Goal: Find specific fact: Find contact information

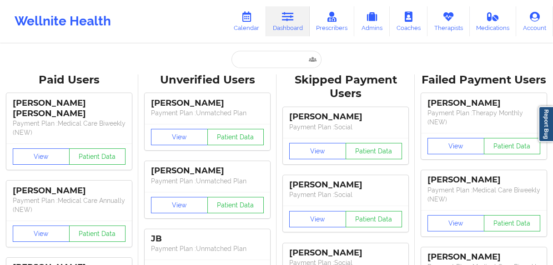
click at [251, 57] on input "text" at bounding box center [276, 59] width 90 height 17
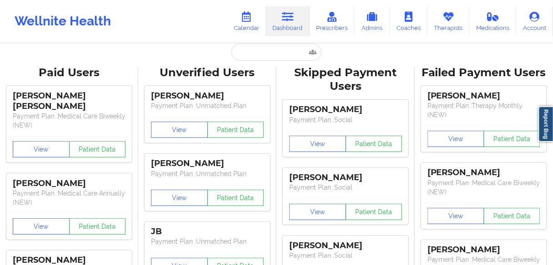
type input "[PERSON_NAME]"
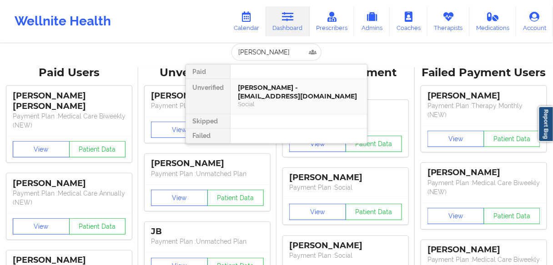
click at [265, 90] on div "[PERSON_NAME] - [EMAIL_ADDRESS][DOMAIN_NAME]" at bounding box center [299, 92] width 122 height 17
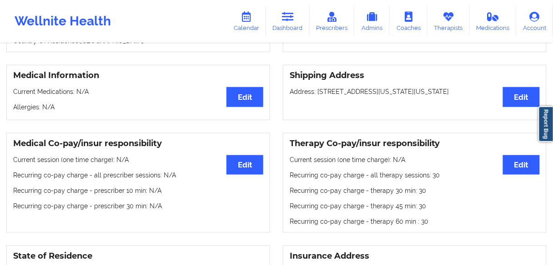
scroll to position [189, 0]
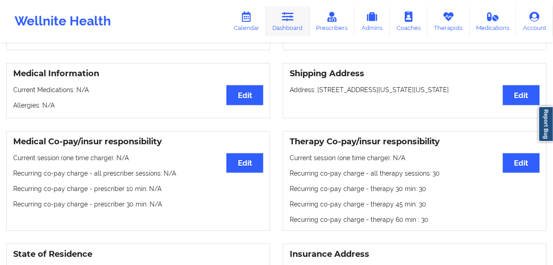
click at [295, 10] on link "Dashboard" at bounding box center [288, 21] width 44 height 30
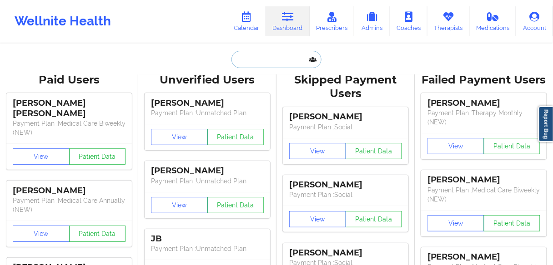
click at [256, 61] on input "text" at bounding box center [276, 59] width 90 height 17
paste input "[PERSON_NAME]"
type input "[PERSON_NAME]"
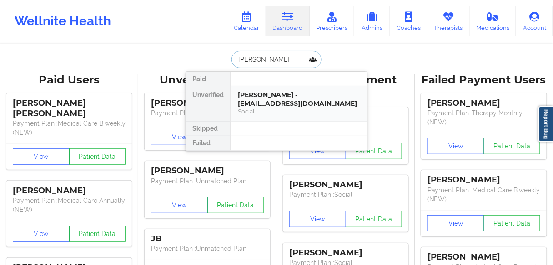
click at [264, 103] on div "[PERSON_NAME] - [EMAIL_ADDRESS][DOMAIN_NAME]" at bounding box center [299, 99] width 122 height 17
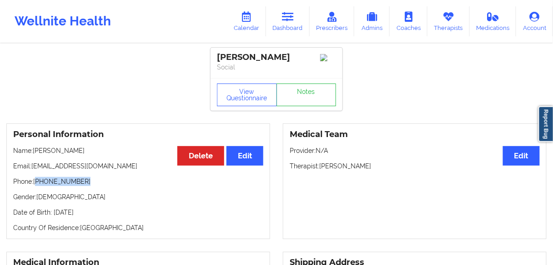
drag, startPoint x: 66, startPoint y: 183, endPoint x: 104, endPoint y: 156, distance: 46.2
click at [37, 183] on p "Phone: [PHONE_NUMBER]" at bounding box center [138, 181] width 250 height 9
copy p "[PHONE_NUMBER]"
click at [86, 184] on p "Phone: [PHONE_NUMBER]" at bounding box center [138, 181] width 250 height 9
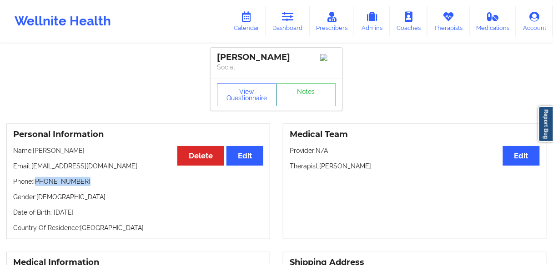
click at [86, 184] on p "Phone: [PHONE_NUMBER]" at bounding box center [138, 181] width 250 height 9
click at [74, 185] on p "Phone: [PHONE_NUMBER]" at bounding box center [138, 181] width 250 height 9
drag, startPoint x: 79, startPoint y: 184, endPoint x: 37, endPoint y: 182, distance: 42.3
click at [37, 182] on p "Phone: [PHONE_NUMBER]" at bounding box center [138, 181] width 250 height 9
copy p "[PHONE_NUMBER]"
